Goal: Check status: Check status

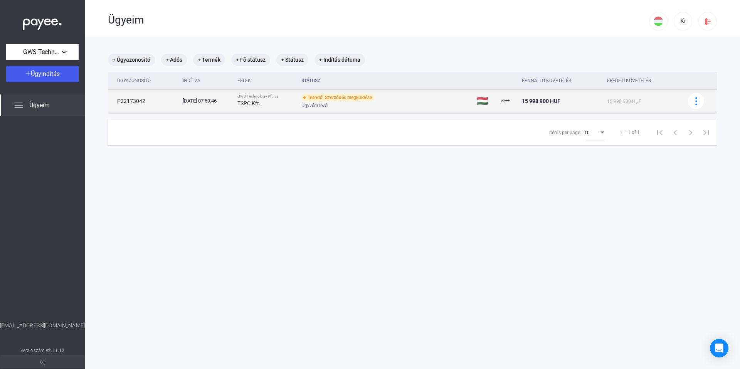
click at [253, 103] on strong "TSPC Kft." at bounding box center [248, 103] width 23 height 6
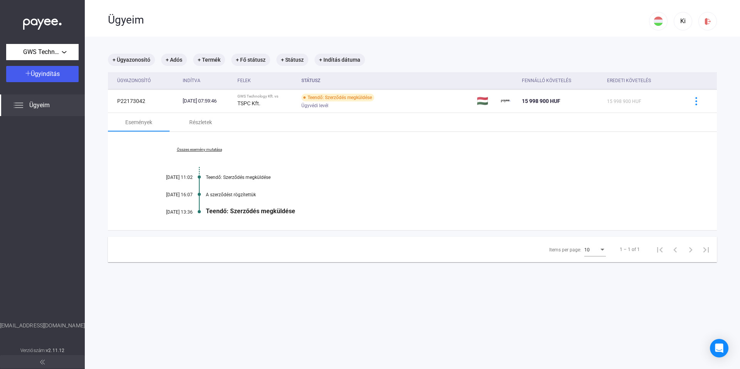
click at [203, 149] on link "Összes esemény mutatása" at bounding box center [199, 149] width 106 height 5
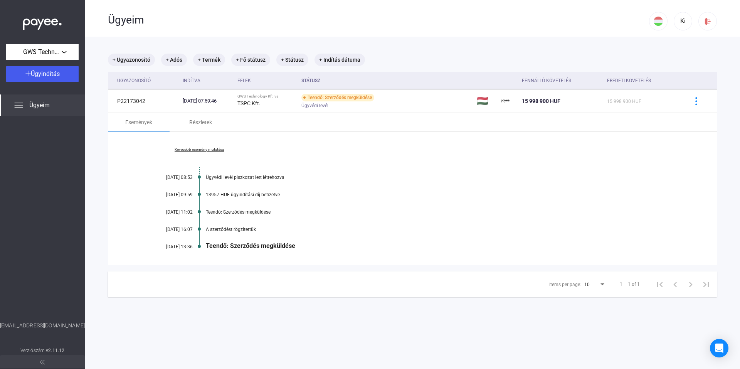
click at [43, 324] on div "[EMAIL_ADDRESS][DOMAIN_NAME]" at bounding box center [42, 334] width 85 height 24
click at [24, 327] on div "[EMAIL_ADDRESS][DOMAIN_NAME]" at bounding box center [42, 334] width 85 height 24
click at [40, 360] on img at bounding box center [42, 362] width 5 height 5
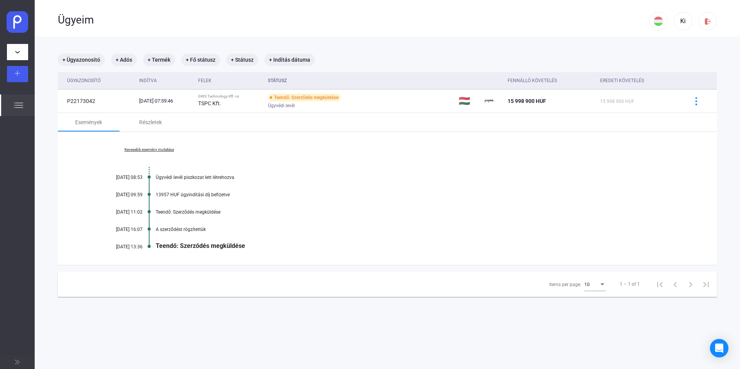
click at [15, 360] on img at bounding box center [17, 362] width 5 height 5
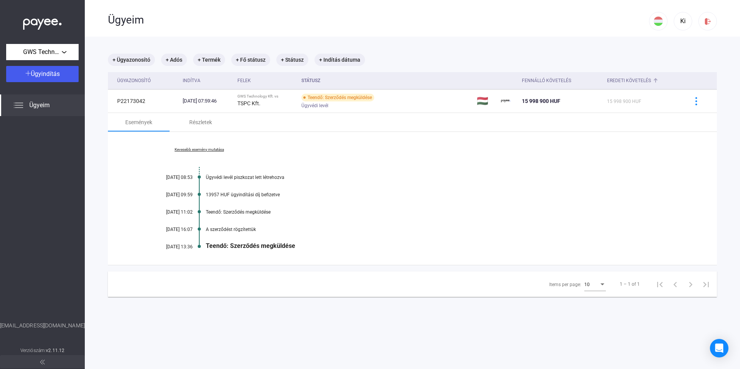
click at [637, 77] on div "Eredeti követelés" at bounding box center [629, 80] width 44 height 9
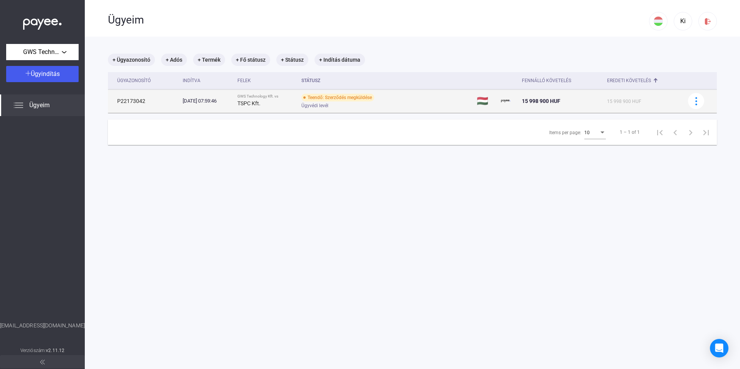
click at [140, 104] on td "P22173042" at bounding box center [144, 100] width 72 height 23
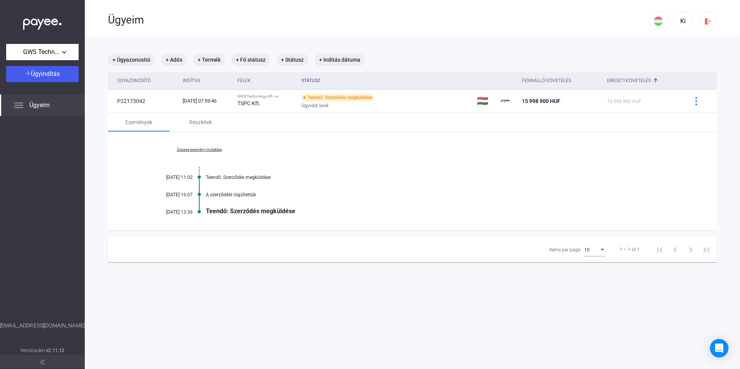
click at [205, 150] on link "Összes esemény mutatása" at bounding box center [199, 149] width 106 height 5
